Goal: Information Seeking & Learning: Learn about a topic

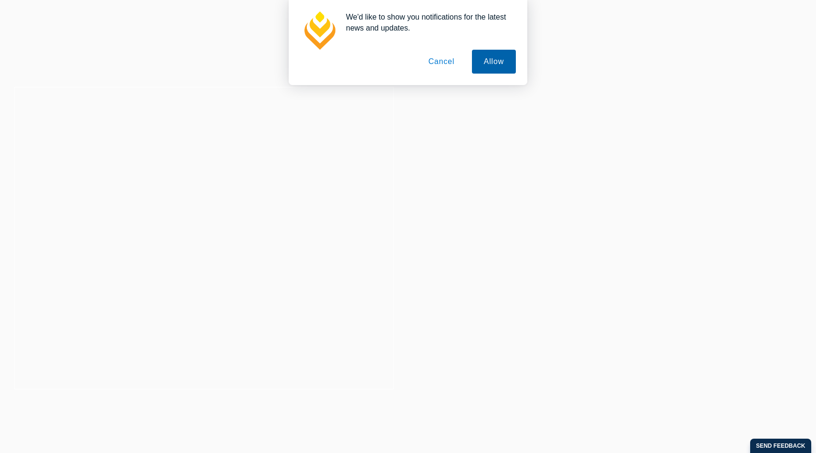
click at [487, 64] on button "Allow" at bounding box center [494, 62] width 44 height 24
